Goal: Information Seeking & Learning: Learn about a topic

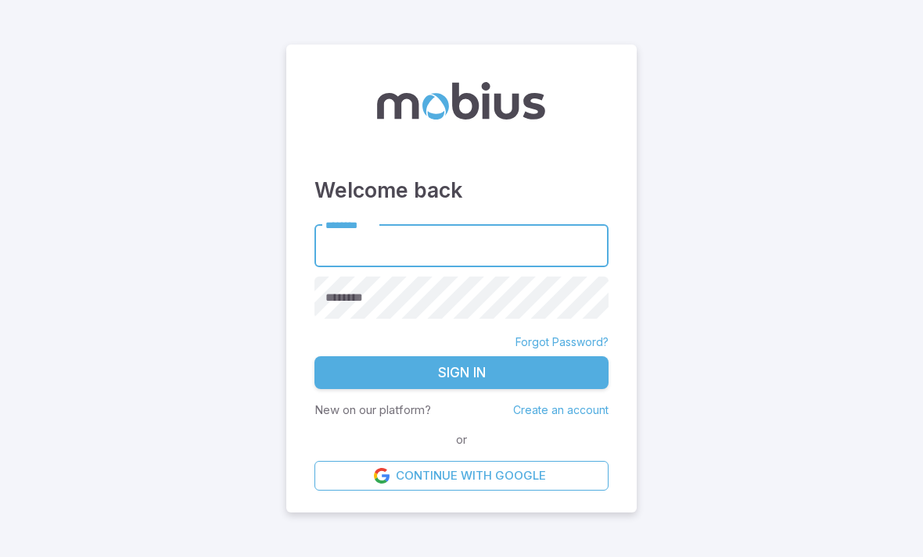
click at [543, 267] on input "********" at bounding box center [461, 245] width 294 height 43
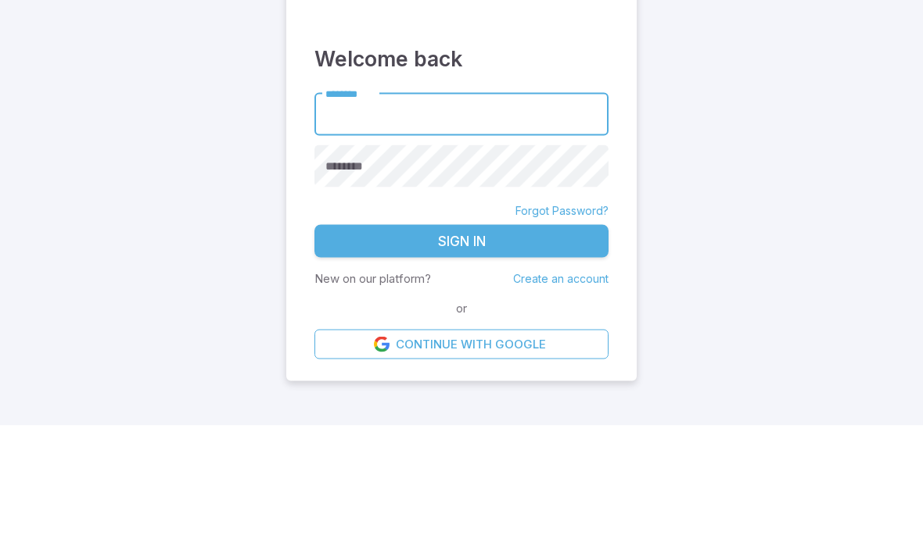
type input "******"
click at [461, 357] on button "Sign In" at bounding box center [461, 373] width 294 height 33
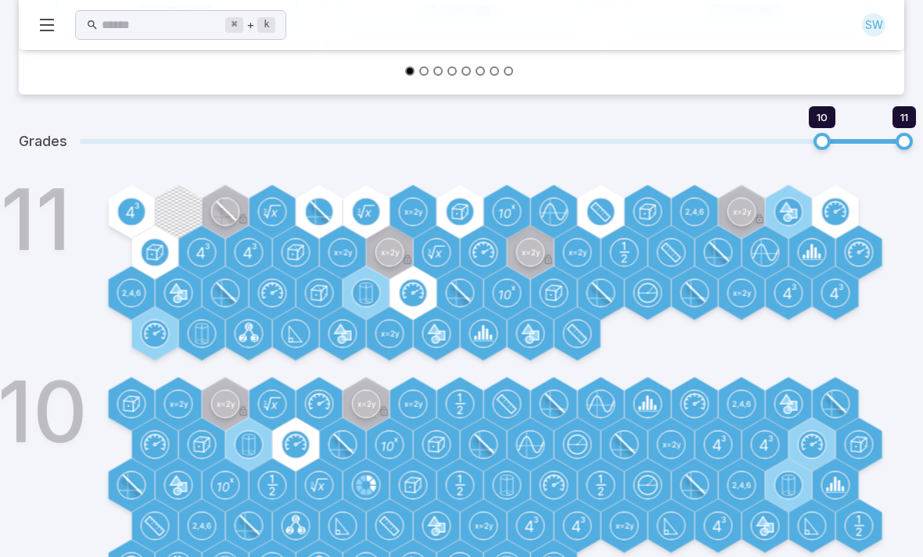
scroll to position [467, 0]
click at [129, 213] on circle at bounding box center [131, 212] width 27 height 27
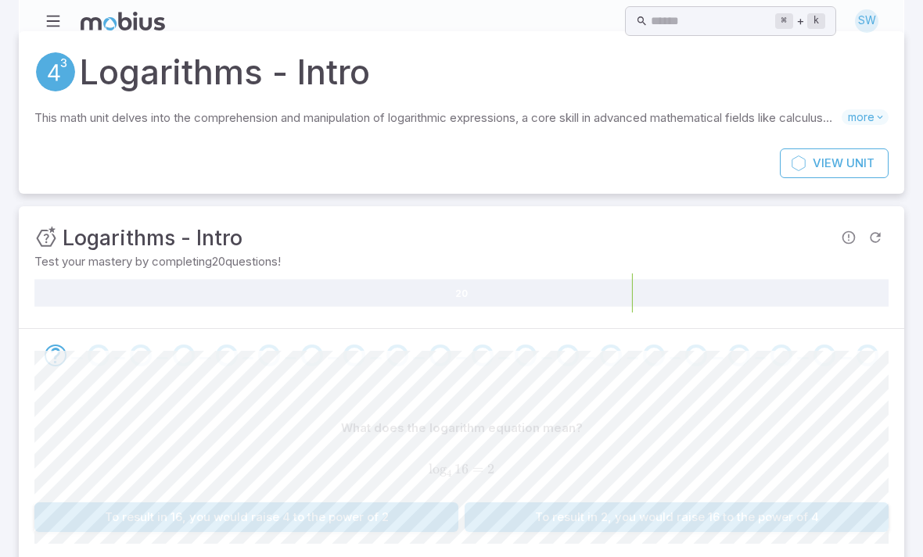
scroll to position [70, 0]
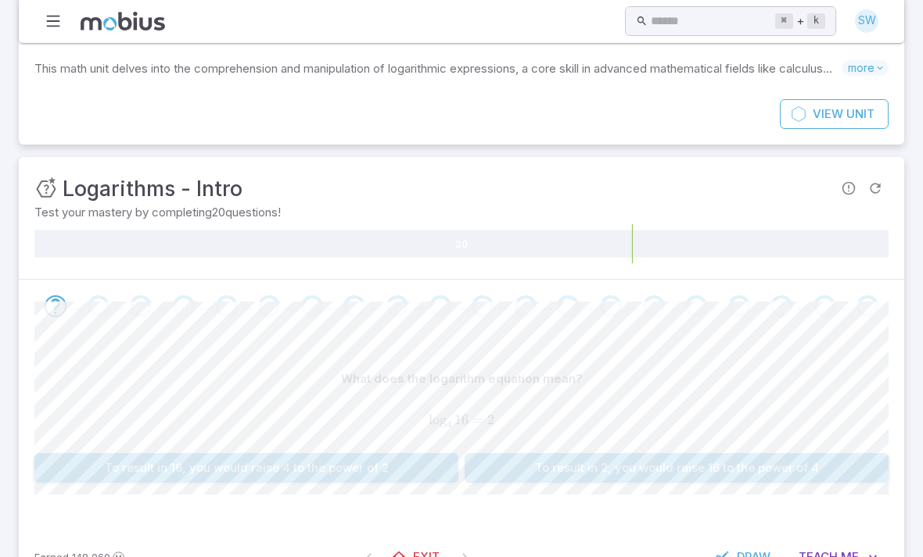
click at [827, 263] on div "20" at bounding box center [461, 243] width 854 height 39
click at [825, 470] on button "To result in 2, you would raise 16 to the power of 4" at bounding box center [676, 468] width 424 height 30
click at [821, 470] on button "To result in 16, you would raise 4 to the power of 2" at bounding box center [676, 468] width 424 height 30
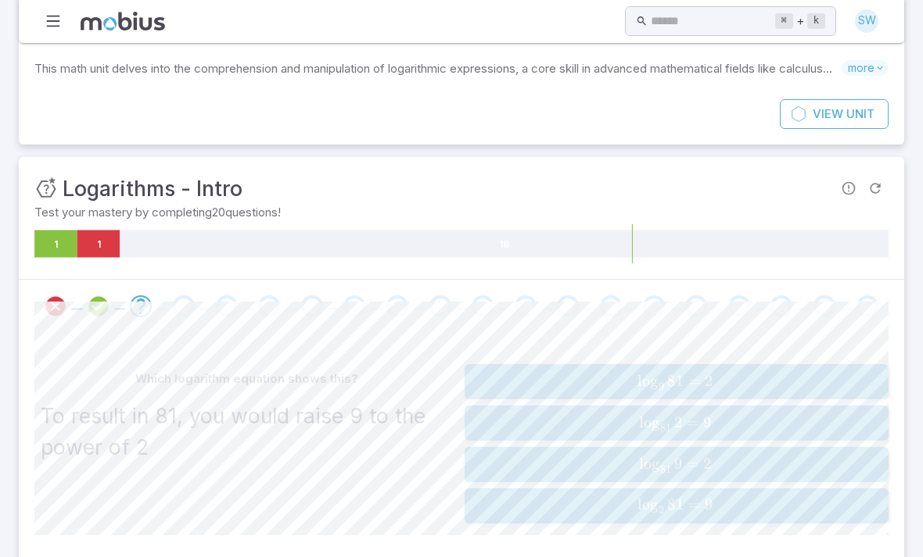
click at [767, 381] on span "lo g 9 ​ 81 = 2" at bounding box center [675, 381] width 389 height 19
click at [742, 500] on span "lo g 6 ​ 36 = ?" at bounding box center [672, 505] width 393 height 19
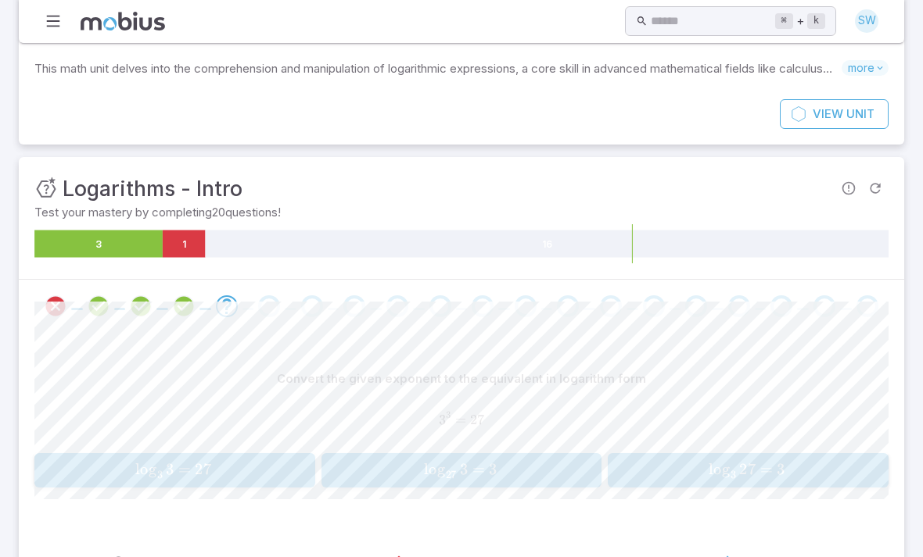
click at [102, 446] on div "Convert the given exponent to the equivalent in logarithm form 3 3 = 27 3^{3} =…" at bounding box center [461, 426] width 854 height 124
click at [120, 477] on span "lo g 3 ​ 3 = 27" at bounding box center [173, 470] width 255 height 19
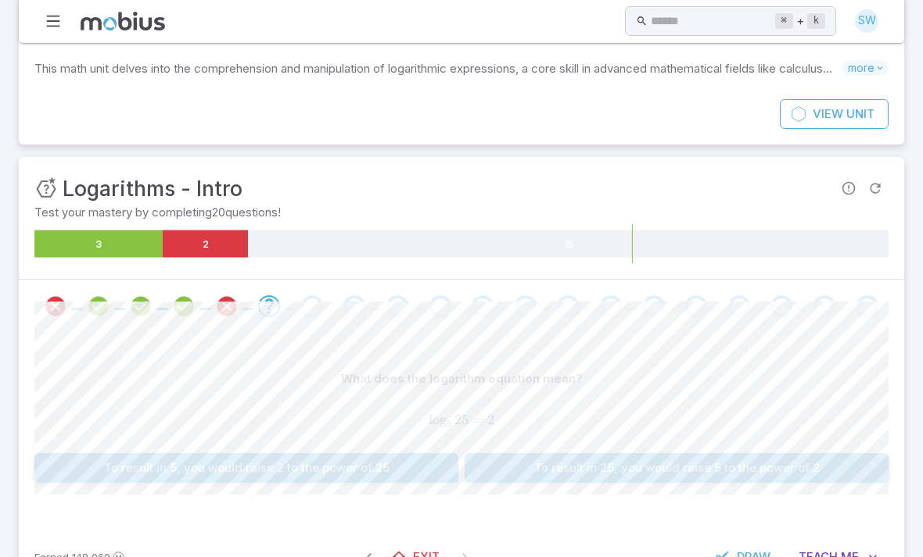
click at [571, 468] on button "To result in 25, you would raise 5 to the power of 2" at bounding box center [676, 468] width 424 height 30
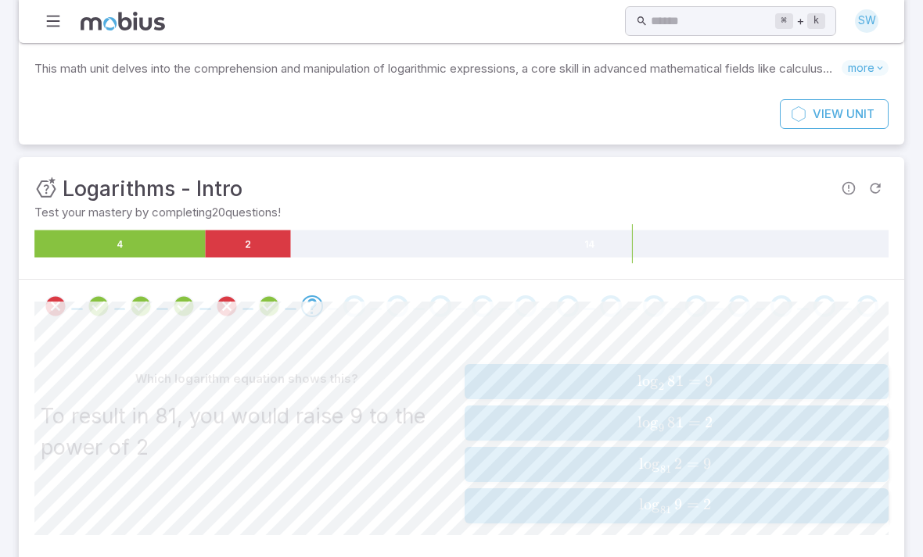
click at [580, 431] on div "log ⁡ 9 81 = 2 \log _{9} 81 = 2 lo g 9 ​ 81 = 2" at bounding box center [676, 423] width 414 height 23
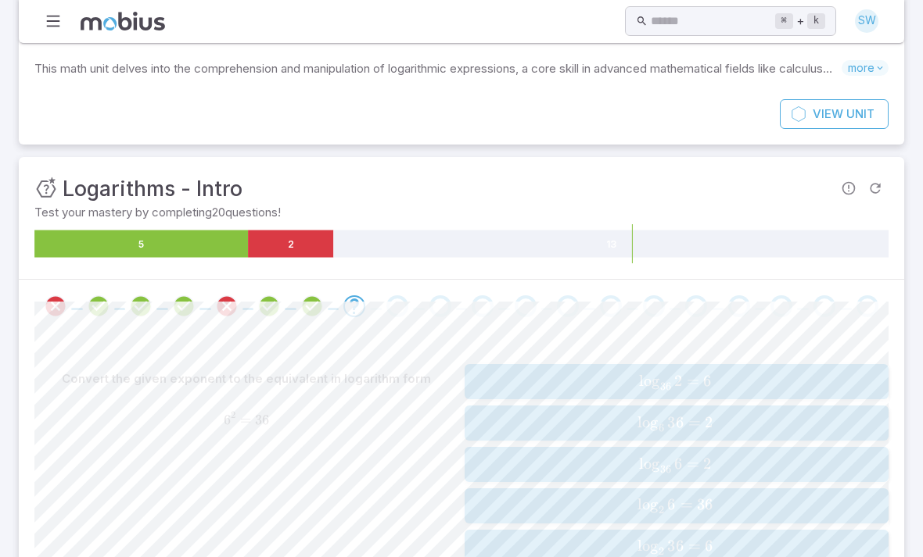
click at [601, 425] on span "lo g 6 ​ 36 = 2" at bounding box center [675, 423] width 390 height 19
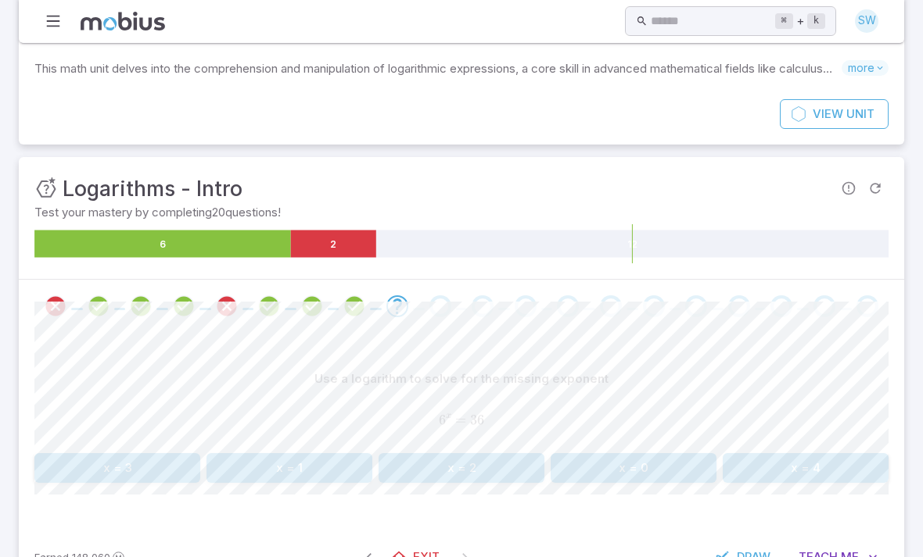
click at [452, 468] on button "x = 2" at bounding box center [461, 468] width 166 height 30
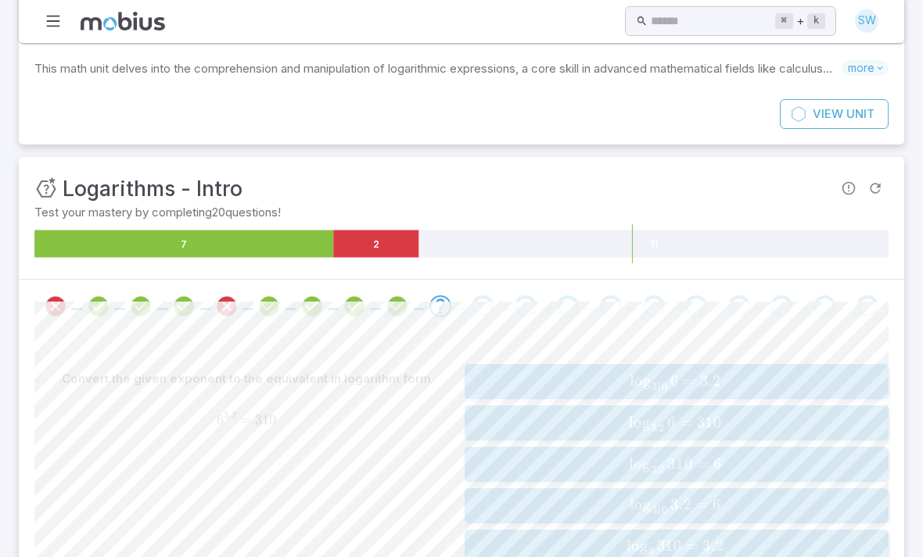
click at [547, 545] on span "lo g 6 ​ 310 = 3.2" at bounding box center [675, 546] width 390 height 19
click at [536, 507] on span "6 , 309.5 7 10 = 3.8" at bounding box center [676, 507] width 414 height 20
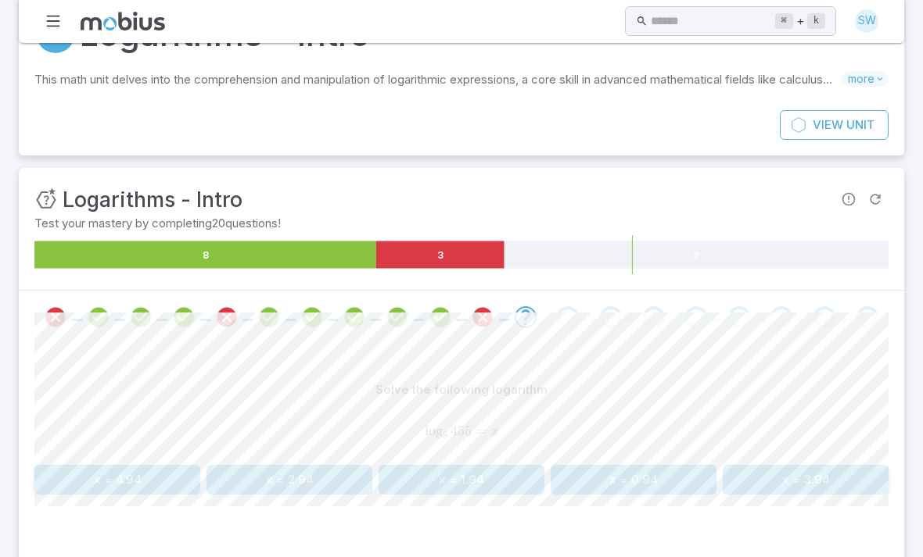
scroll to position [60, 0]
click at [658, 240] on icon at bounding box center [696, 253] width 384 height 27
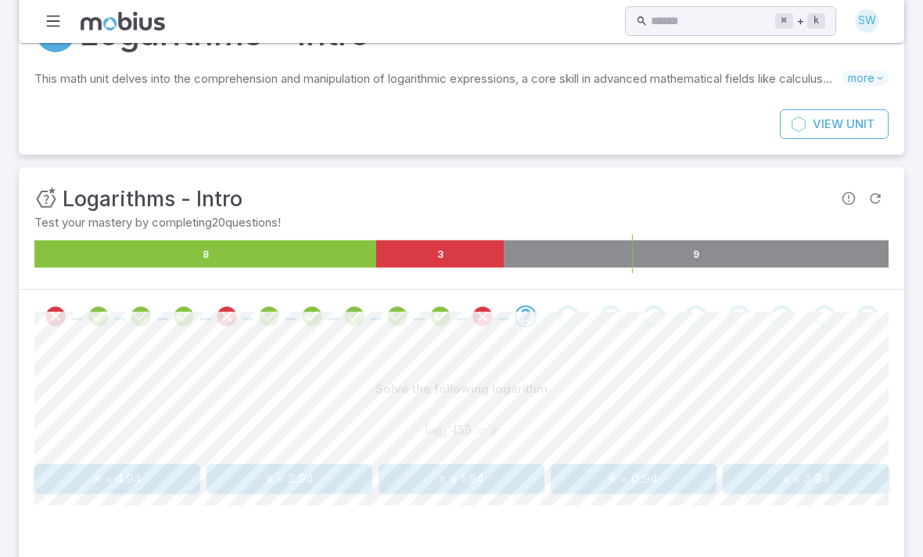
click at [61, 314] on icon "Review your answer" at bounding box center [55, 316] width 23 height 23
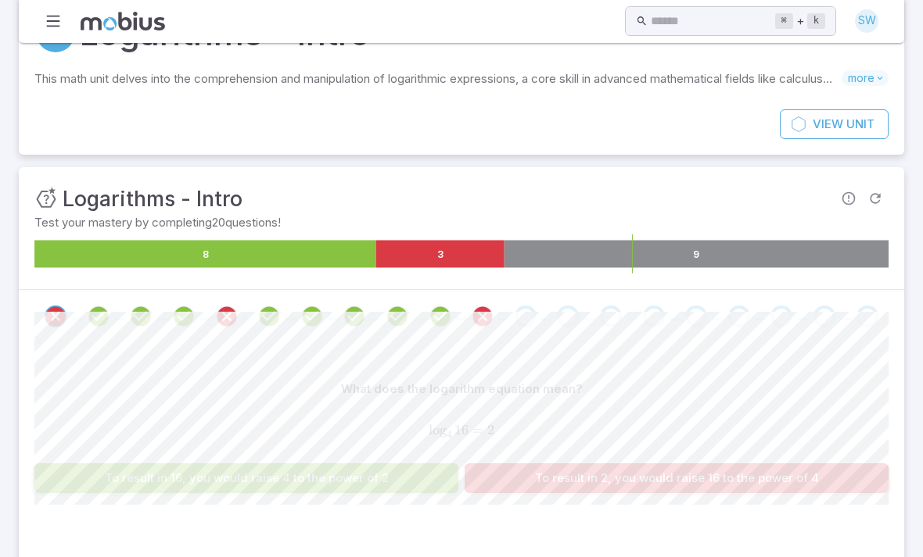
click at [475, 323] on icon "Review your answer" at bounding box center [482, 316] width 23 height 23
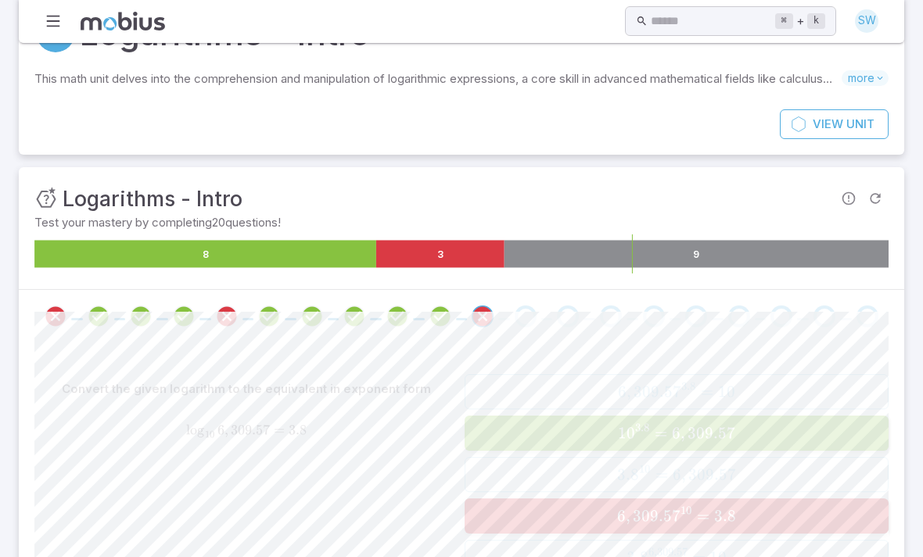
click at [522, 318] on div "Go to the next question" at bounding box center [525, 317] width 22 height 22
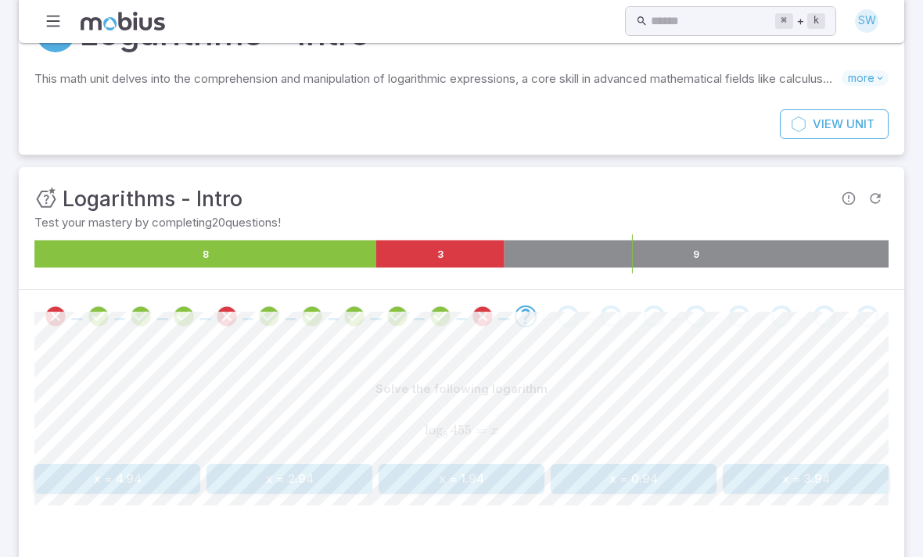
click at [456, 491] on button "x = 1.94" at bounding box center [461, 479] width 166 height 30
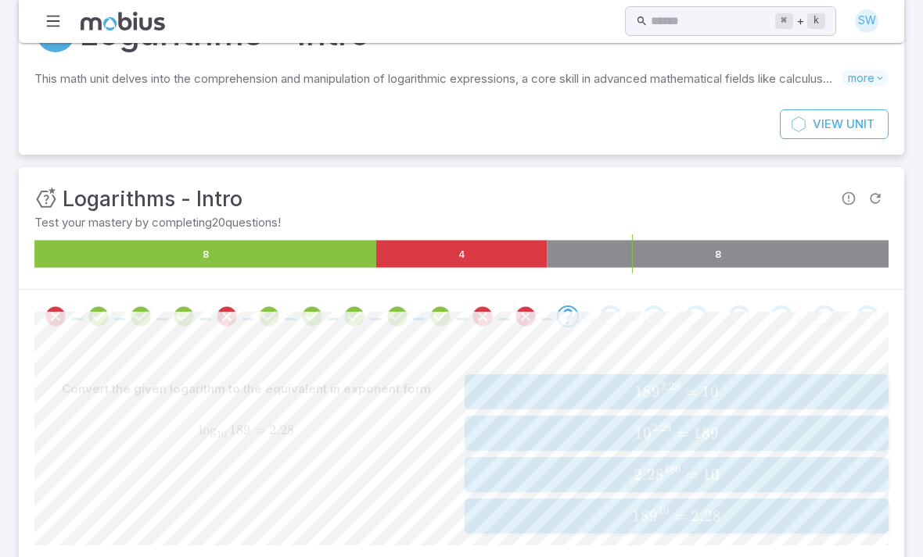
click at [535, 519] on span "18 9 10 = 2.28" at bounding box center [676, 517] width 414 height 20
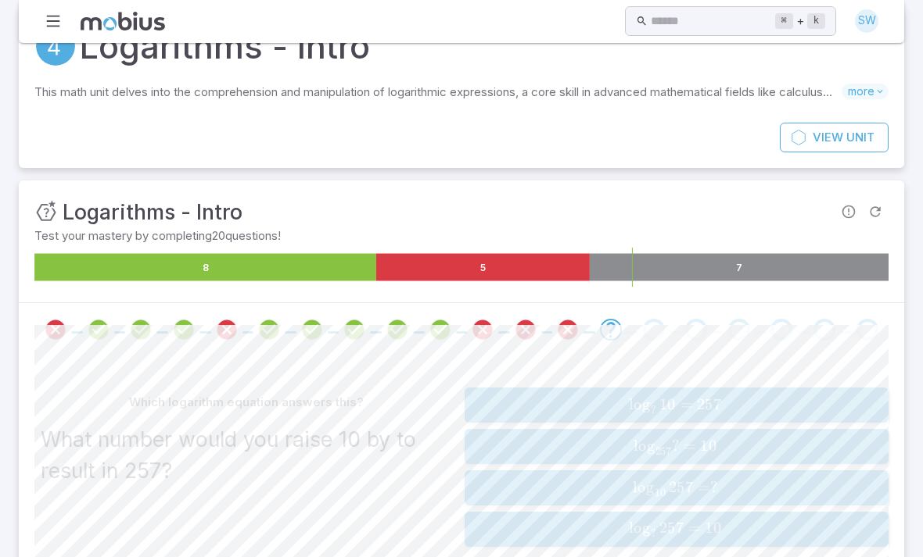
scroll to position [47, 0]
click at [561, 332] on icon "Review your answer" at bounding box center [567, 329] width 23 height 23
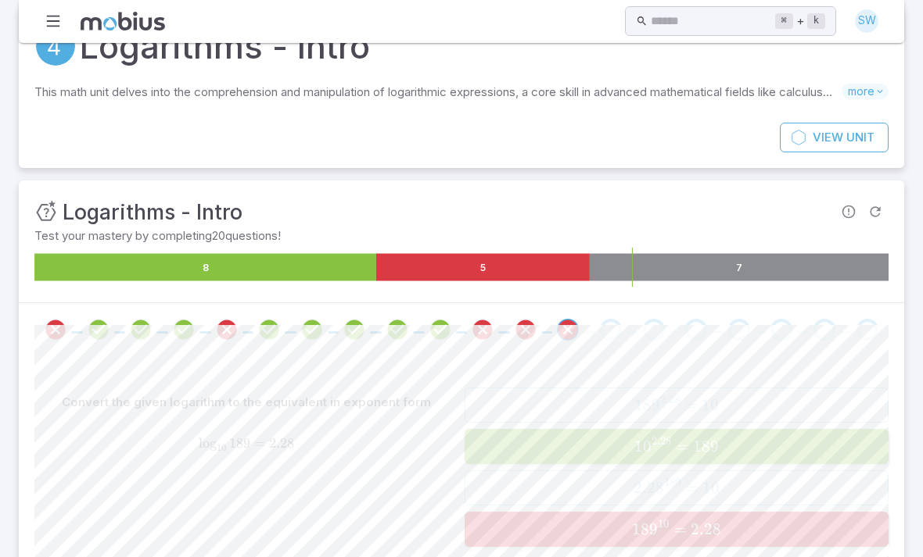
click at [610, 323] on div "Go to the next question" at bounding box center [611, 330] width 22 height 22
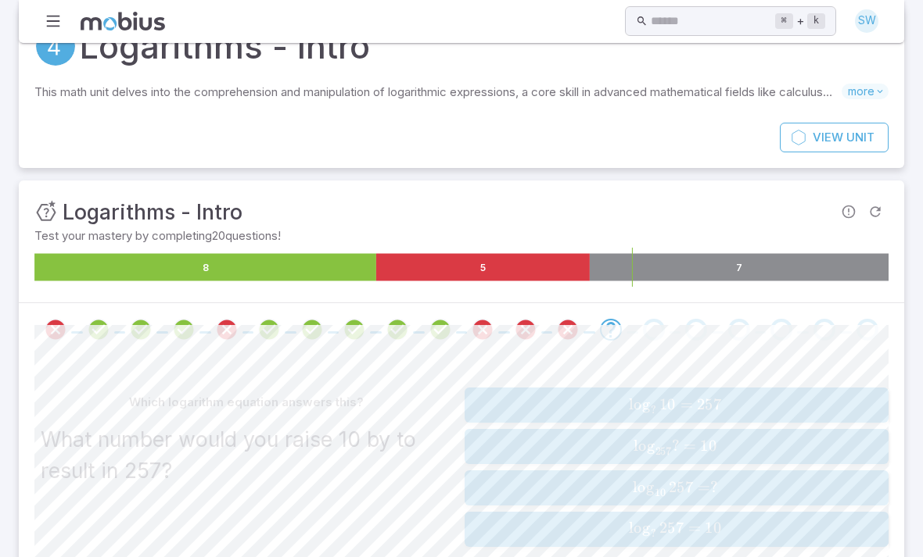
click at [499, 492] on span "lo g 10 ​ 257 = ?" at bounding box center [675, 488] width 390 height 19
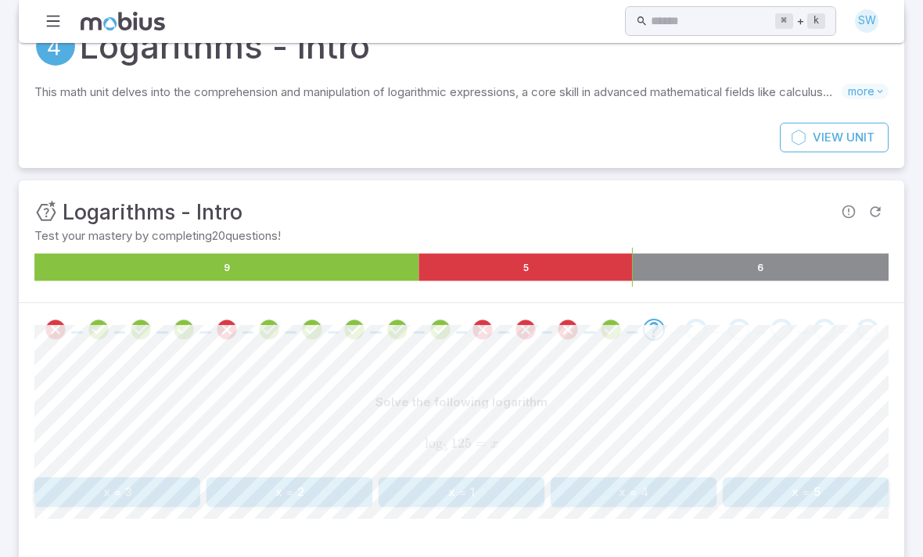
click at [772, 489] on button "x = 5" at bounding box center [805, 493] width 166 height 30
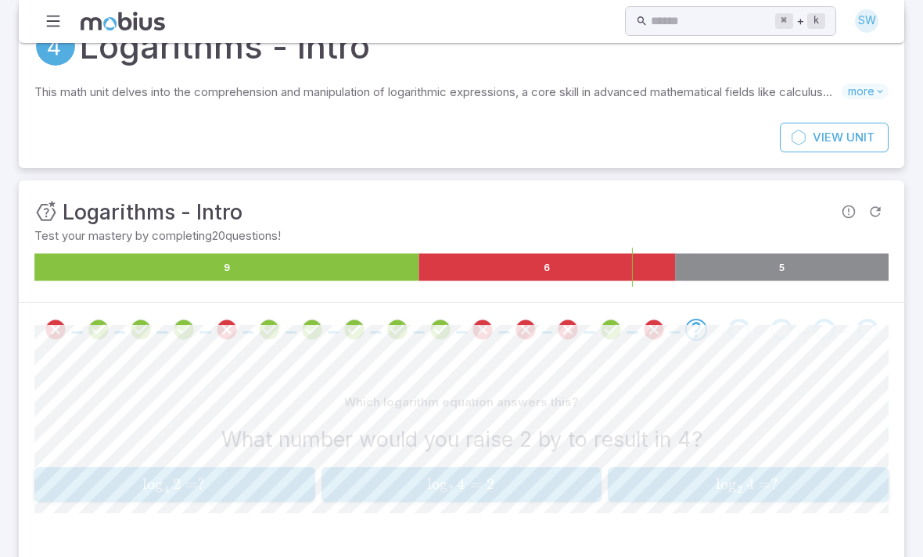
click at [671, 499] on button "log ⁡ 2 4 = ? \log _{2} 4 = ? lo g 2 ​ 4 = ?" at bounding box center [748, 485] width 281 height 35
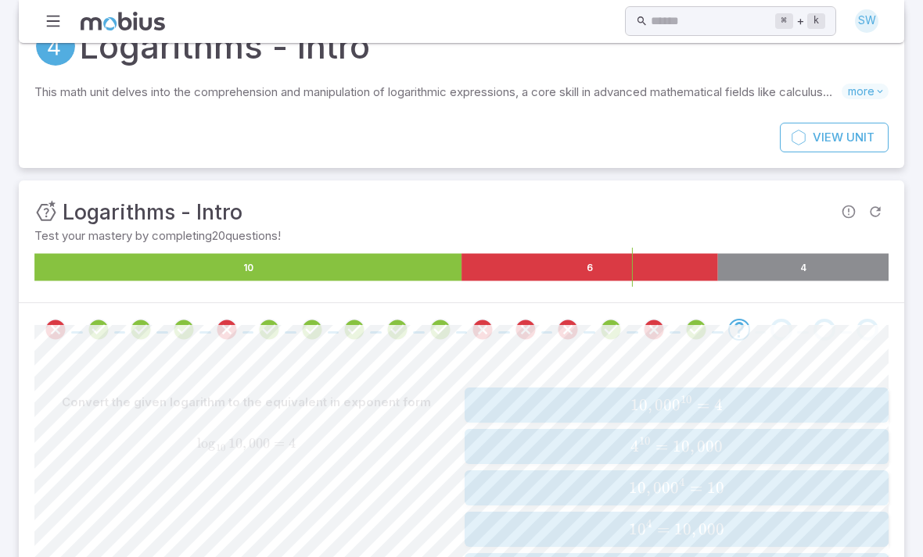
click at [525, 446] on span "4 10 = 10 , 000" at bounding box center [676, 447] width 414 height 20
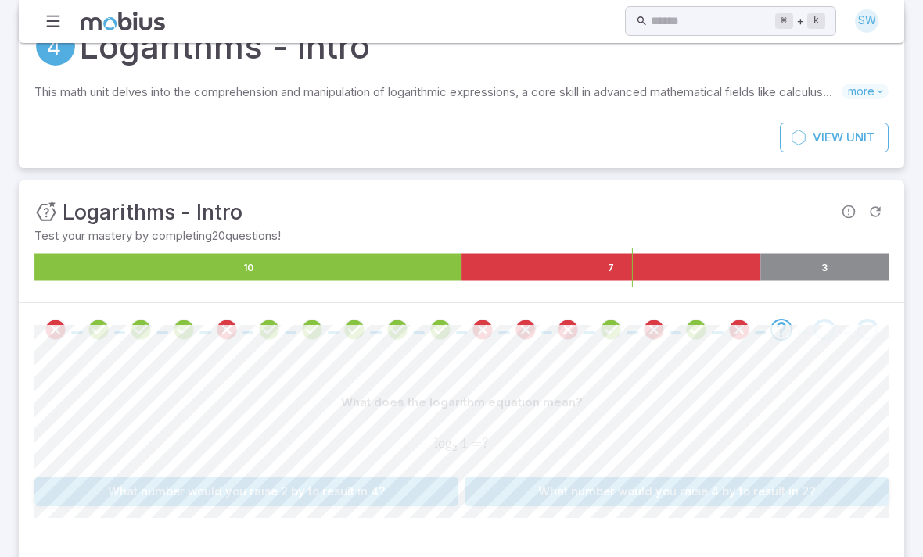
click at [359, 497] on button "What number would you raise 2 by to result in 4?" at bounding box center [246, 492] width 424 height 30
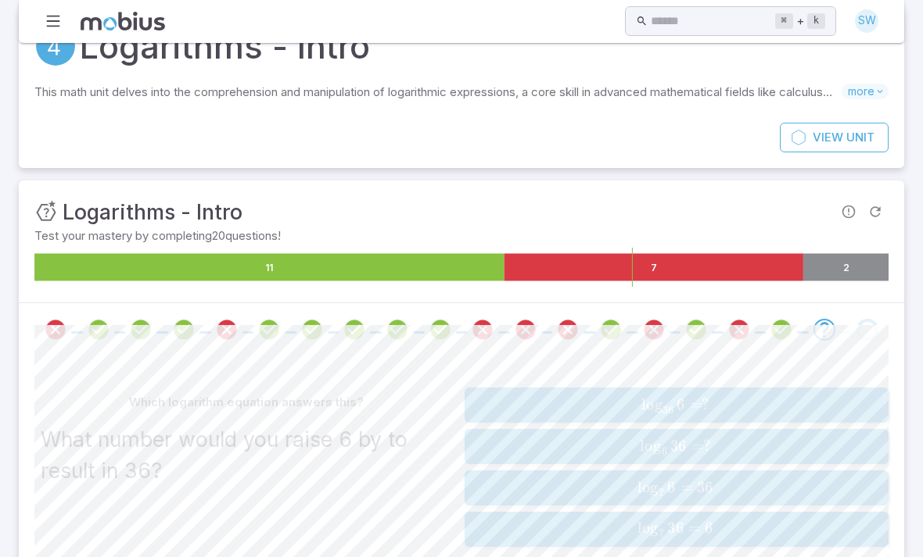
click at [565, 453] on span "lo g 6 ​ 36 = ?" at bounding box center [675, 446] width 390 height 19
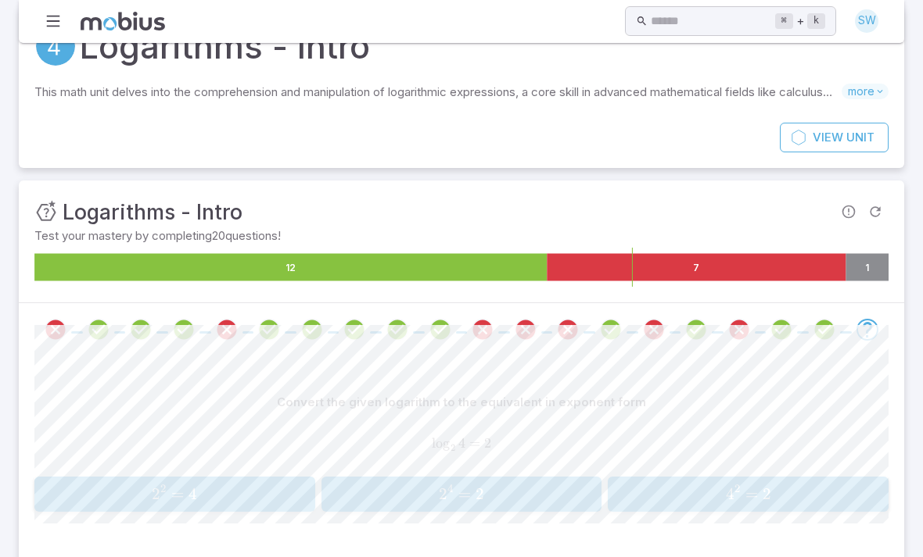
click at [267, 493] on span "2 2 = 4" at bounding box center [174, 495] width 271 height 20
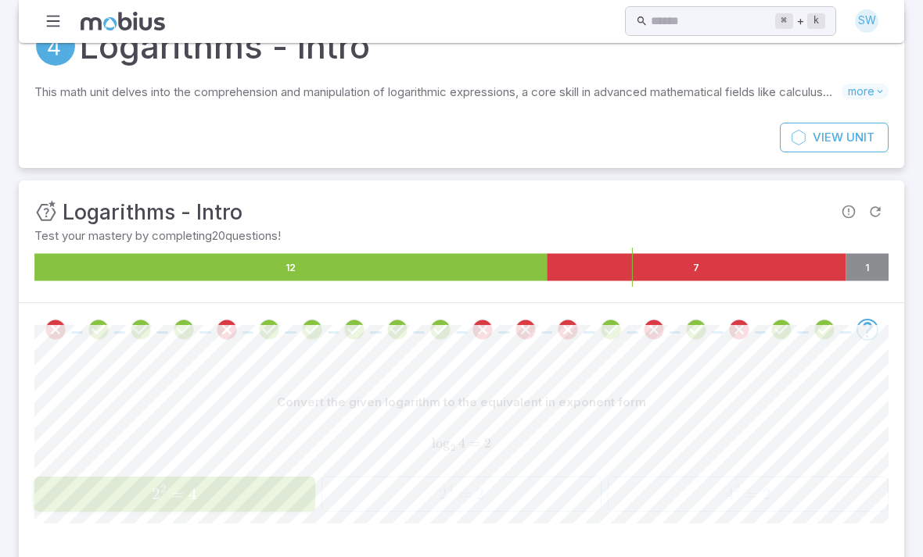
scroll to position [29, 0]
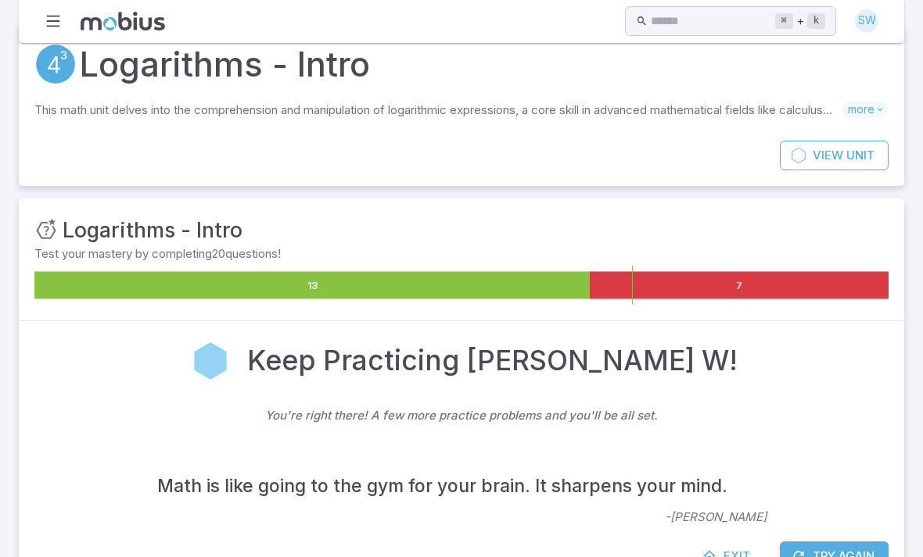
click at [721, 557] on link "Exit" at bounding box center [727, 557] width 67 height 30
